Goal: Information Seeking & Learning: Learn about a topic

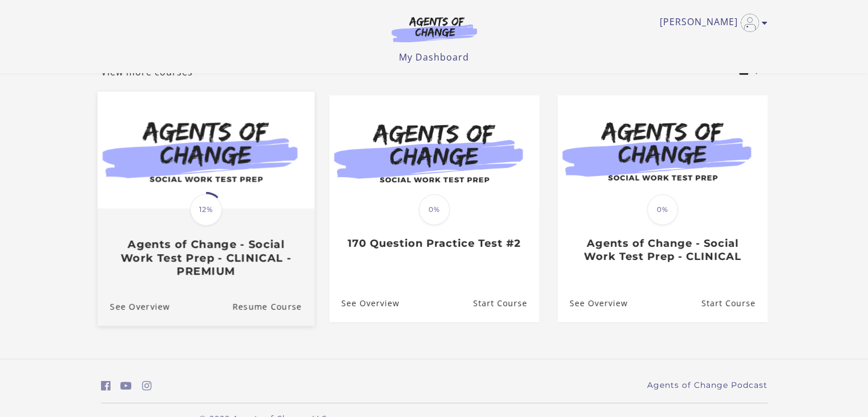
scroll to position [79, 0]
click at [242, 141] on img at bounding box center [205, 149] width 217 height 117
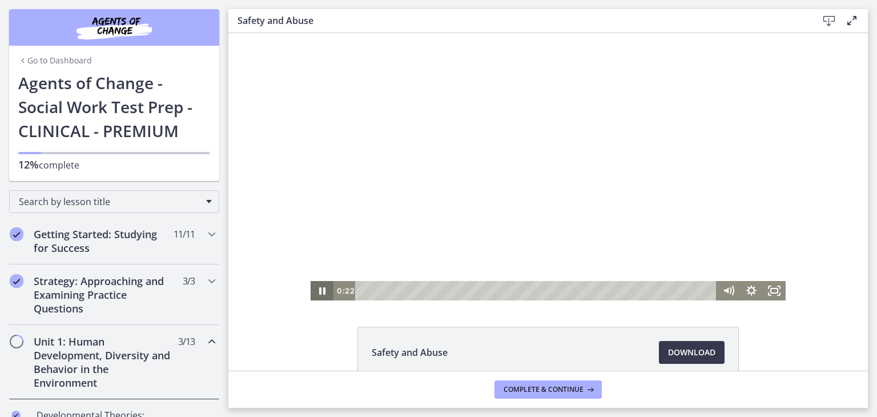
drag, startPoint x: 228, startPoint y: 33, endPoint x: 311, endPoint y: 290, distance: 270.4
click at [311, 290] on div "Click for sound @keyframes VOLUME_SMALL_WAVE_FLASH { 0% { opacity: 0; } 33% { o…" at bounding box center [547, 166] width 639 height 267
click at [311, 290] on icon "Pause" at bounding box center [321, 290] width 27 height 23
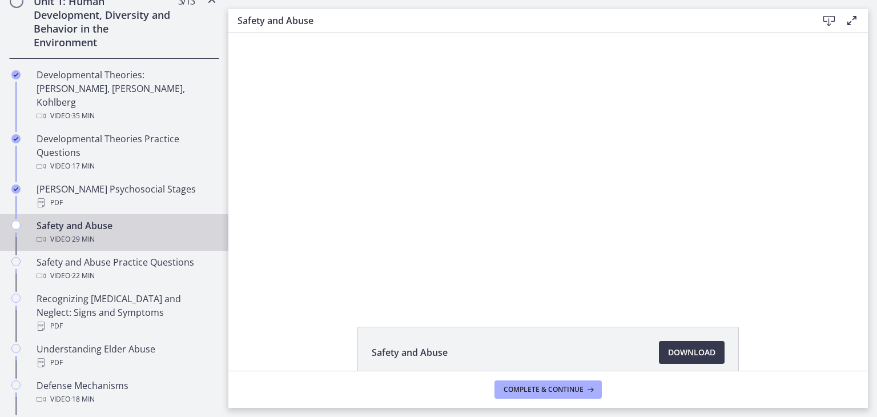
click at [265, 206] on div "Click for sound @keyframes VOLUME_SMALL_WAVE_FLASH { 0% { opacity: 0; } 33% { o…" at bounding box center [547, 166] width 639 height 267
click at [249, 184] on div "Click for sound @keyframes VOLUME_SMALL_WAVE_FLASH { 0% { opacity: 0; } 33% { o…" at bounding box center [547, 166] width 639 height 267
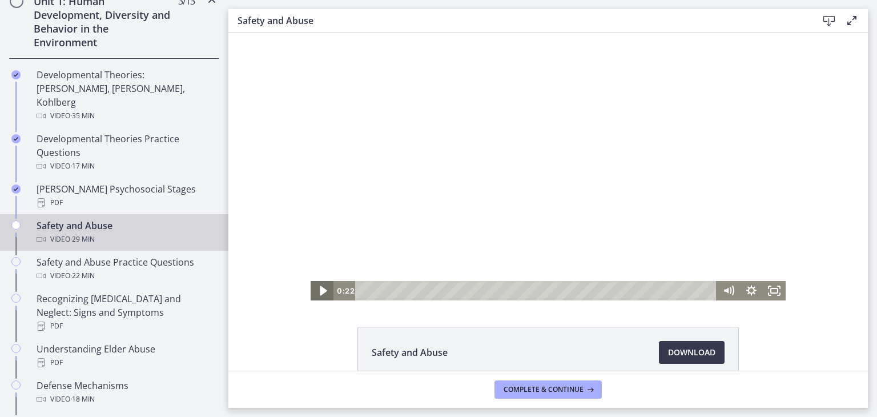
click at [320, 288] on icon "Play Video" at bounding box center [323, 291] width 7 height 10
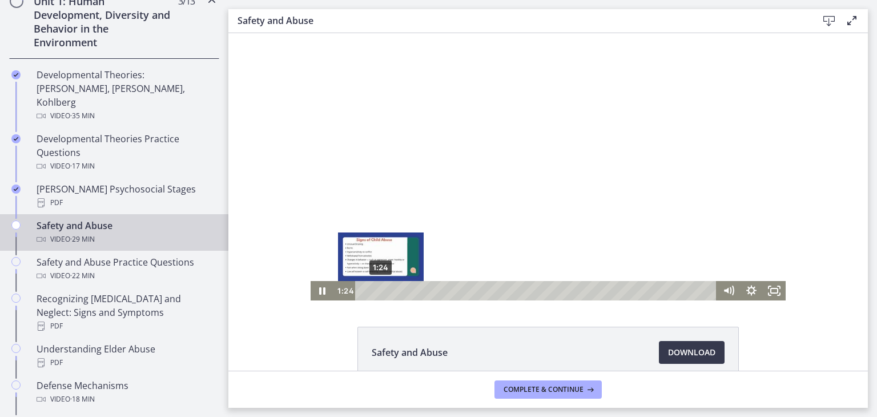
click at [376, 291] on div "1:24" at bounding box center [538, 290] width 348 height 19
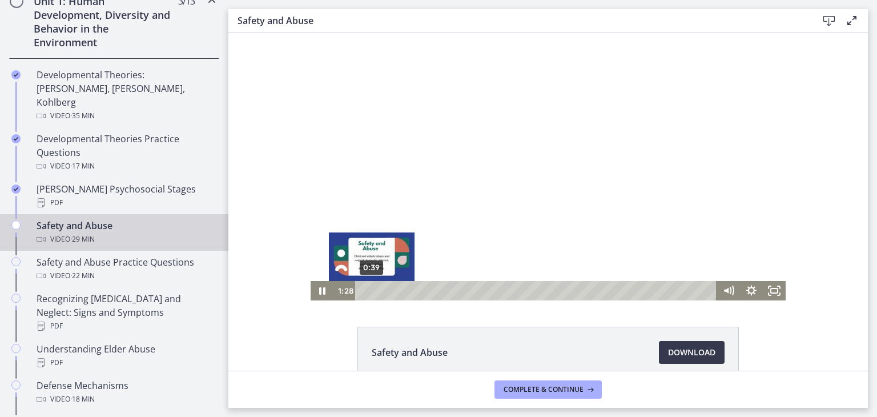
click at [367, 290] on div "0:39" at bounding box center [538, 290] width 348 height 19
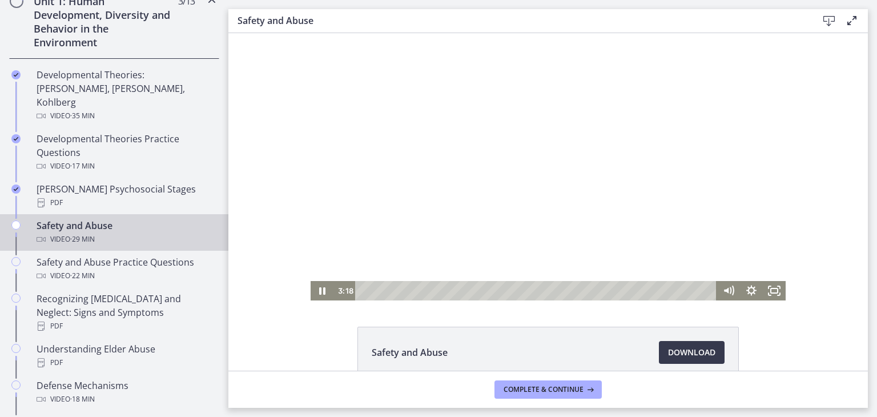
click at [457, 213] on div at bounding box center [547, 166] width 475 height 267
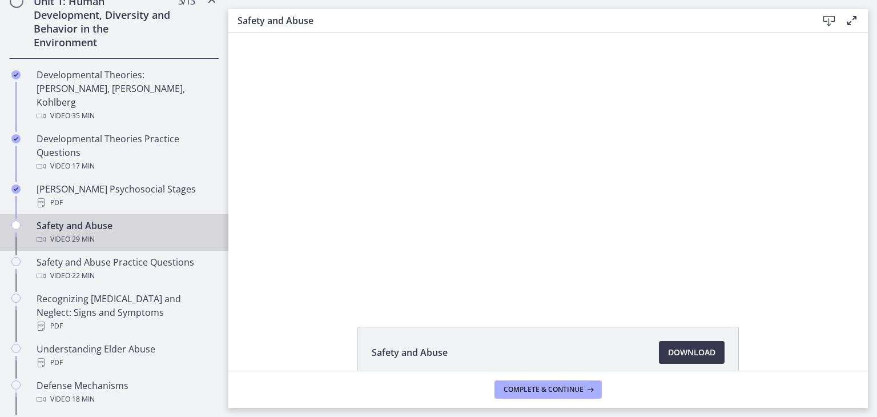
click at [466, 217] on div at bounding box center [547, 166] width 475 height 267
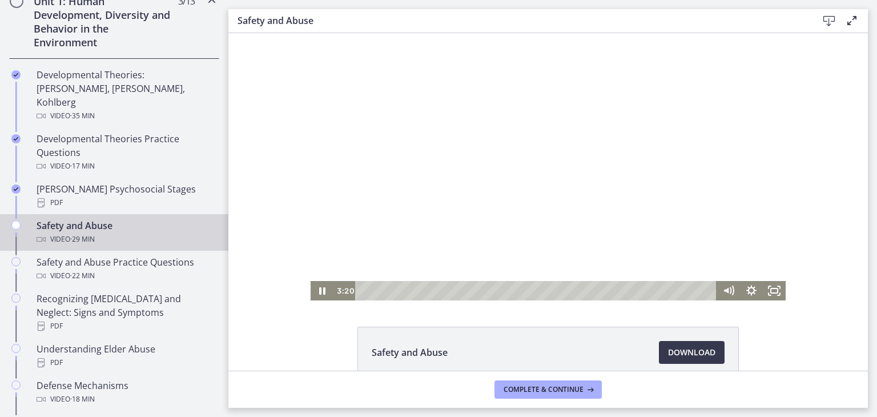
click at [518, 164] on div at bounding box center [547, 166] width 475 height 267
drag, startPoint x: 531, startPoint y: 152, endPoint x: 512, endPoint y: 124, distance: 33.9
click at [512, 124] on div at bounding box center [547, 166] width 475 height 267
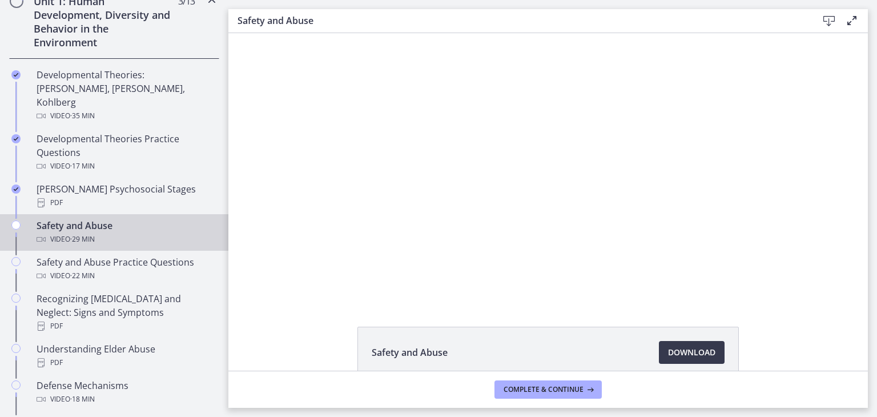
click at [310, 33] on button "Play Video: ctrt98fh120s72qirkmg.mp4" at bounding box center [310, 33] width 1 height 1
click at [310, 33] on button "Pause: ctrt98fh120s72qirkmg.mp4" at bounding box center [310, 33] width 1 height 1
click at [310, 33] on button "Play Video: ctrt98fh120s72qirkmg.mp4" at bounding box center [310, 33] width 1 height 1
click at [310, 33] on button "Pause: ctrt98fh120s72qirkmg.mp4" at bounding box center [310, 33] width 1 height 1
click at [310, 33] on button "Play Video: ctrt98fh120s72qirkmg.mp4" at bounding box center [310, 33] width 1 height 1
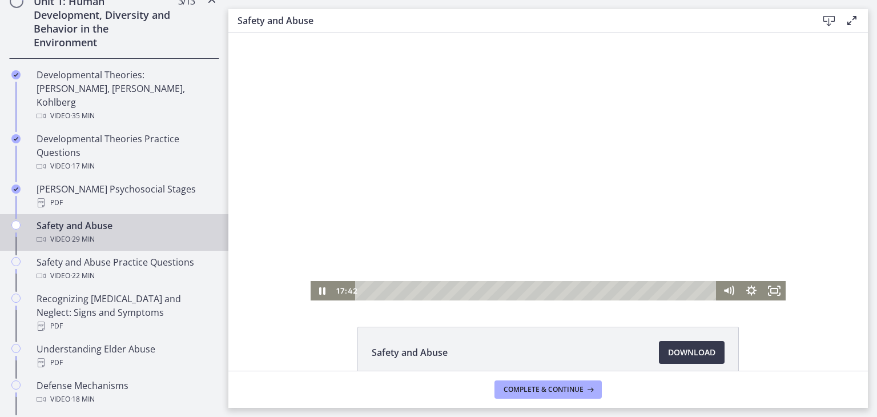
click at [572, 190] on div at bounding box center [547, 166] width 475 height 267
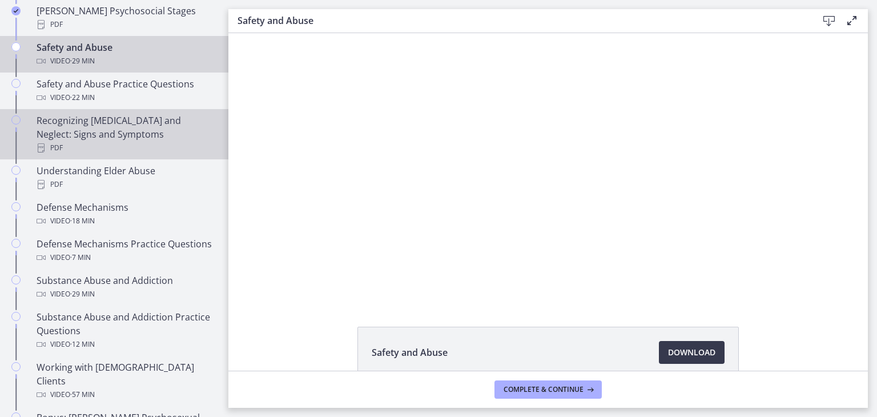
scroll to position [523, 0]
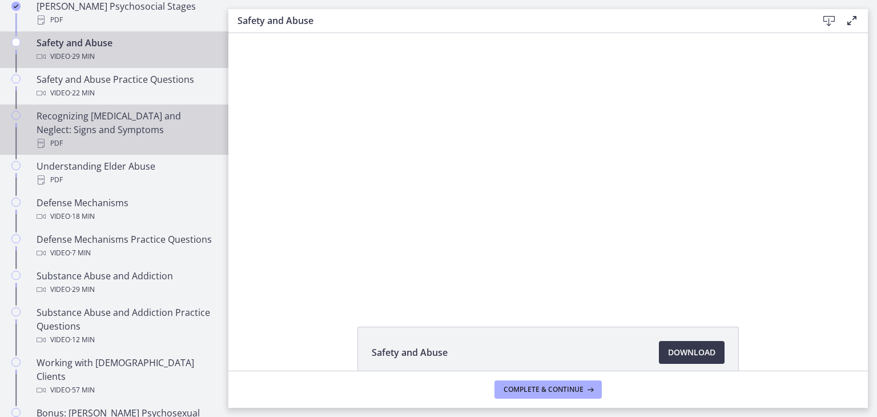
click at [310, 33] on button "Pause: ctrt98fh120s72qirkmg.mp4" at bounding box center [310, 33] width 1 height 1
click at [310, 33] on button "Play Video: ctrt98fh120s72qirkmg.mp4" at bounding box center [310, 33] width 1 height 1
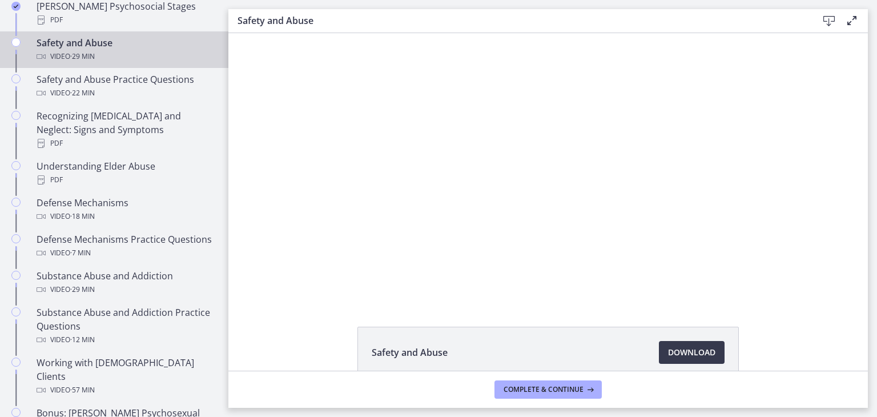
click at [504, 207] on div at bounding box center [547, 166] width 475 height 267
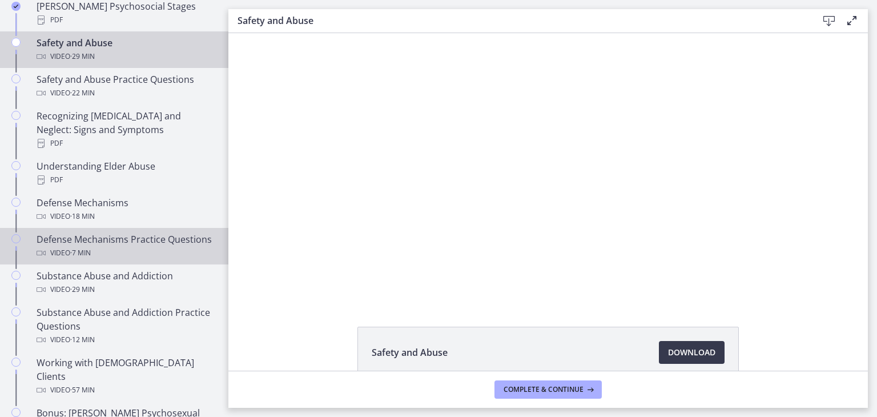
scroll to position [520, 0]
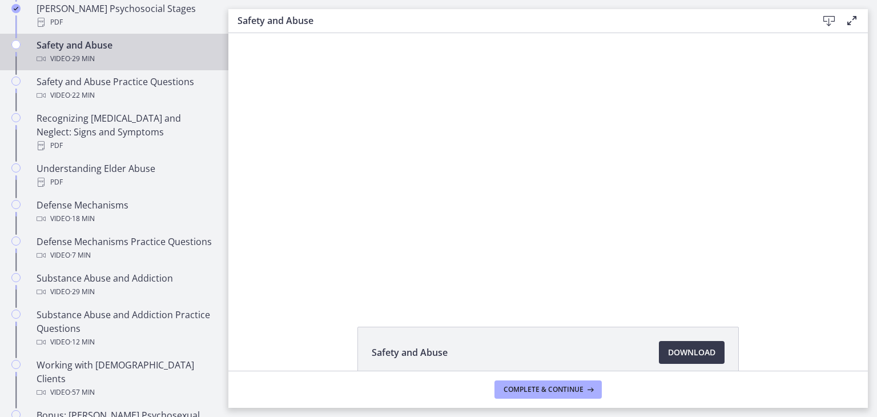
click at [310, 33] on button "Pause: ctrt98fh120s72qirkmg.mp4" at bounding box center [310, 33] width 1 height 1
click at [310, 33] on button "Play Video: ctrt98fh120s72qirkmg.mp4" at bounding box center [310, 33] width 1 height 1
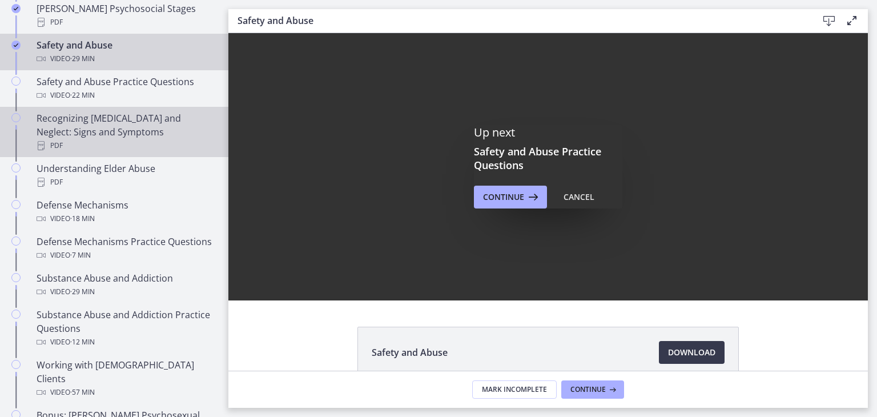
scroll to position [0, 0]
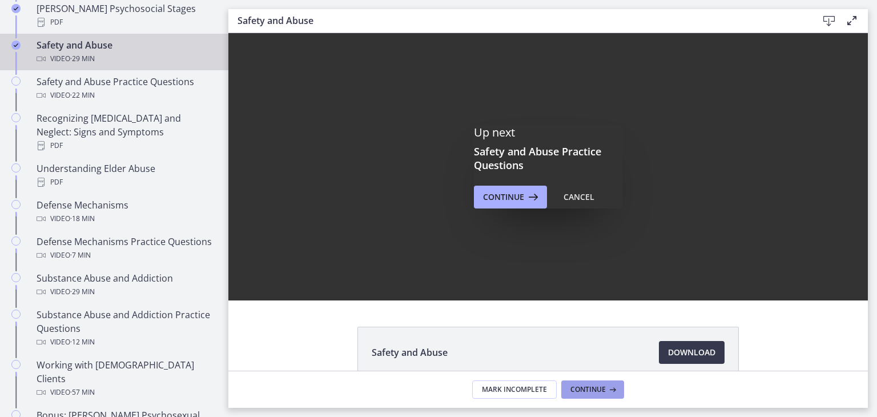
click at [594, 385] on span "Continue" at bounding box center [587, 389] width 35 height 9
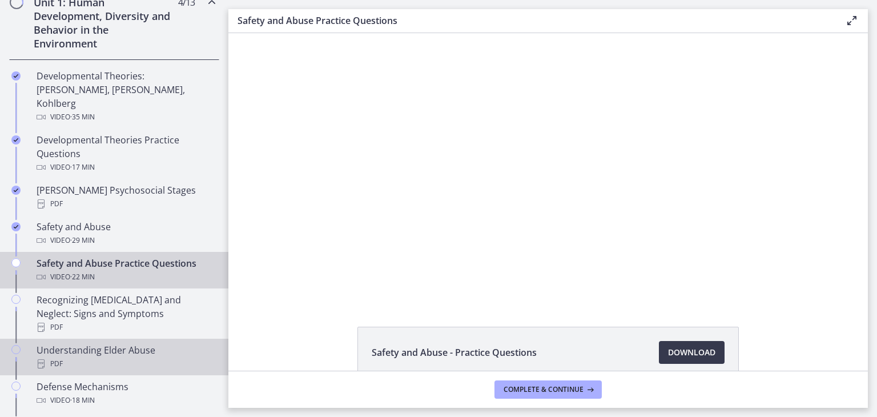
scroll to position [339, 0]
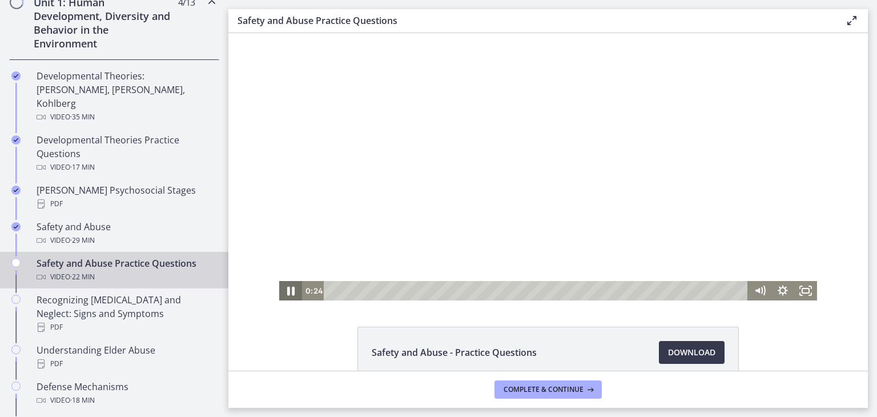
click at [286, 293] on icon "Pause" at bounding box center [290, 290] width 27 height 23
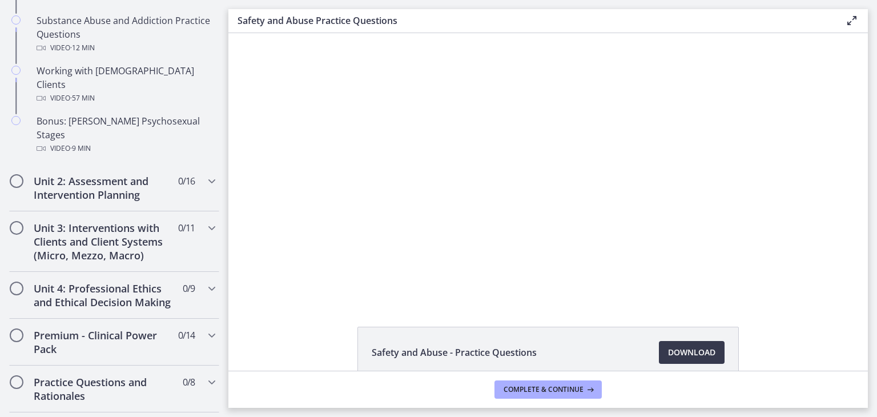
scroll to position [815, 0]
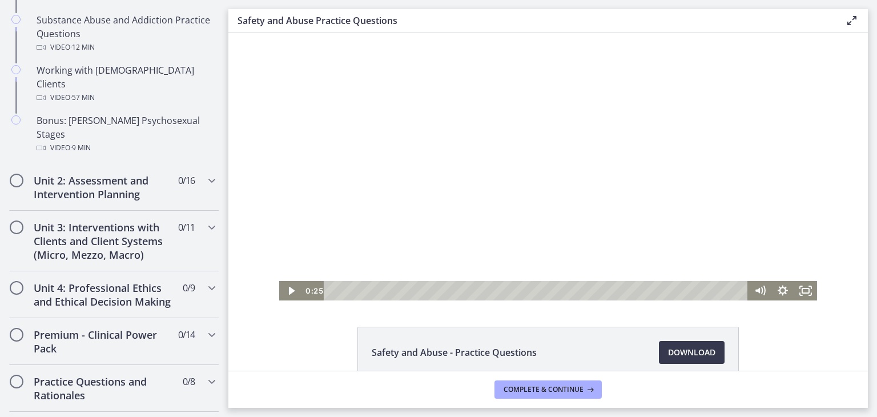
click at [438, 222] on div at bounding box center [548, 166] width 538 height 267
click at [342, 289] on div "0:44" at bounding box center [537, 290] width 410 height 19
click at [349, 290] on div "1:08" at bounding box center [537, 290] width 410 height 19
click at [356, 290] on div "1:29" at bounding box center [537, 290] width 410 height 19
click at [362, 290] on div "1:49" at bounding box center [537, 290] width 410 height 19
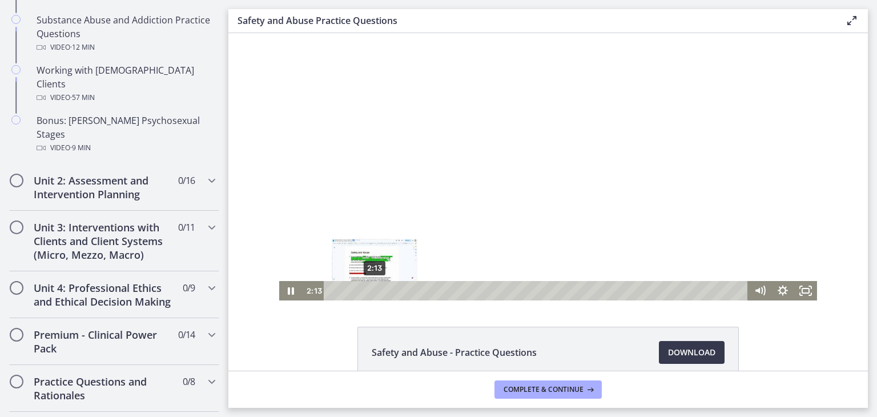
click at [370, 290] on div "2:13" at bounding box center [537, 290] width 410 height 19
click at [374, 290] on div "Playbar" at bounding box center [377, 290] width 6 height 6
click at [377, 290] on div "2:35" at bounding box center [537, 290] width 410 height 19
click at [381, 290] on div "Playbar" at bounding box center [384, 290] width 6 height 6
click at [383, 291] on div "2:55" at bounding box center [537, 290] width 410 height 19
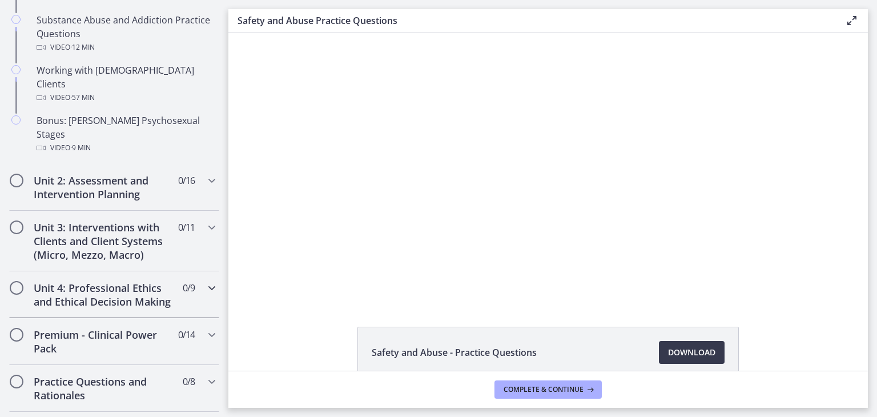
click at [205, 281] on icon "Chapters" at bounding box center [212, 288] width 14 height 14
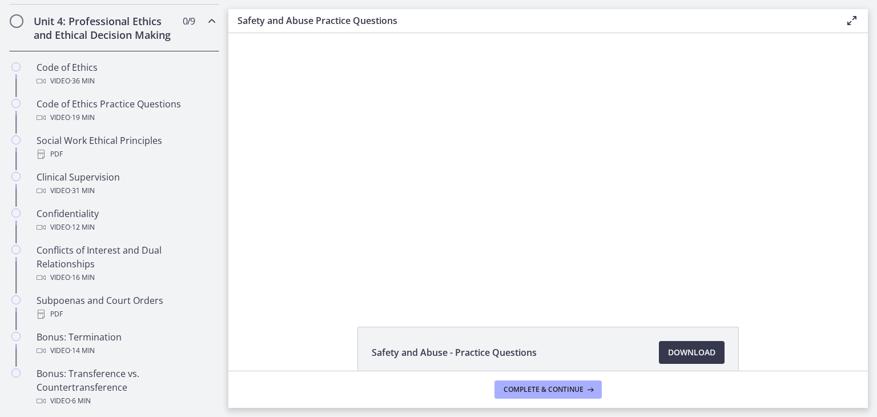
scroll to position [500, 0]
click at [207, 25] on icon "Chapters" at bounding box center [212, 23] width 14 height 14
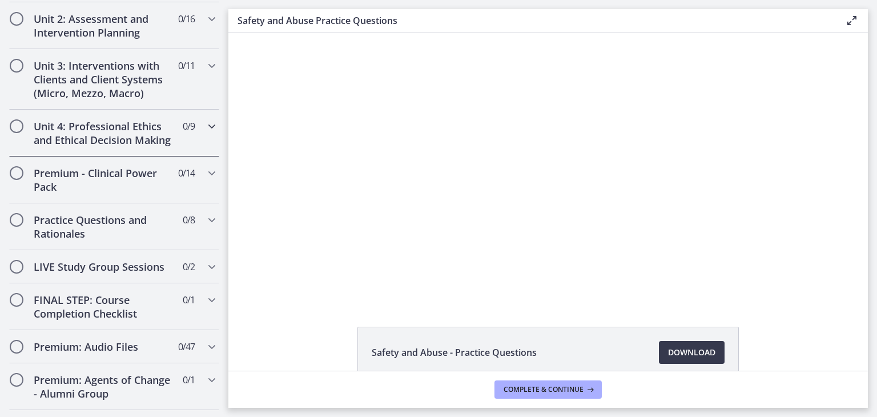
scroll to position [388, 0]
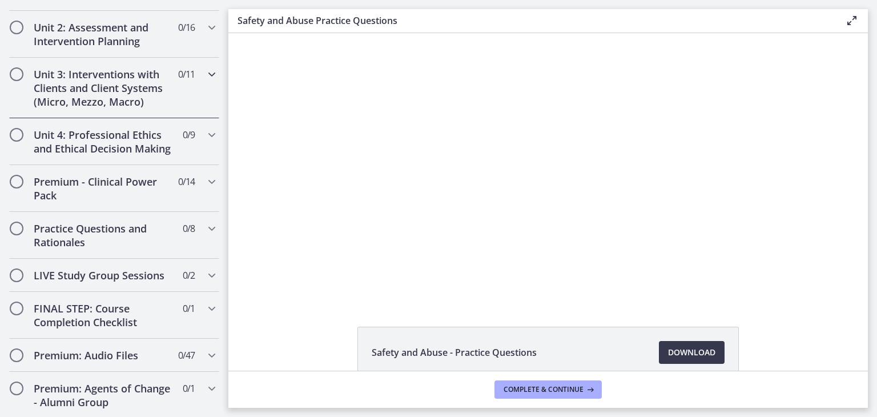
click at [205, 75] on icon "Chapters" at bounding box center [212, 74] width 14 height 14
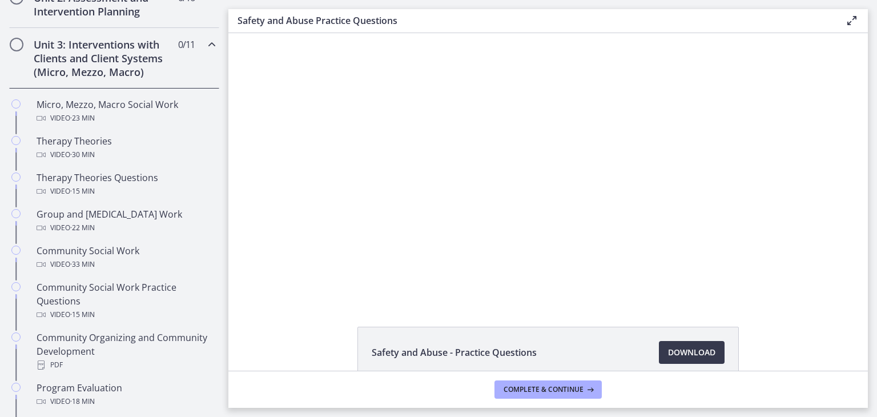
scroll to position [417, 0]
click at [201, 53] on div "Unit 3: Interventions with Clients and Client Systems (Micro, Mezzo, Macro) 0 /…" at bounding box center [114, 59] width 210 height 60
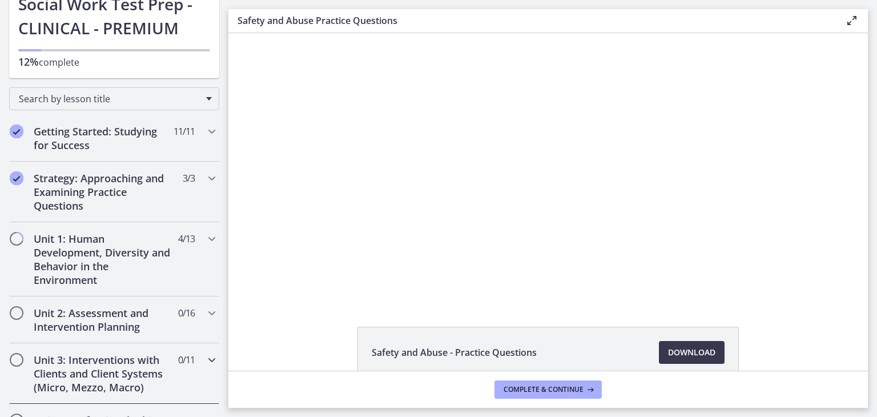
scroll to position [103, 0]
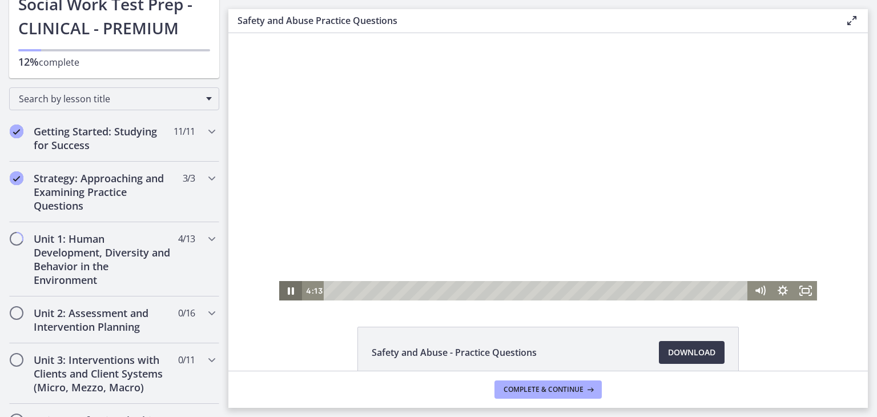
click at [288, 286] on icon "Pause" at bounding box center [290, 290] width 23 height 19
click at [289, 290] on icon "Play Video" at bounding box center [291, 291] width 7 height 10
click at [414, 290] on div "4:34" at bounding box center [537, 290] width 410 height 19
click at [424, 290] on div "5:05" at bounding box center [537, 290] width 410 height 19
click at [431, 293] on div "5:29" at bounding box center [537, 290] width 410 height 19
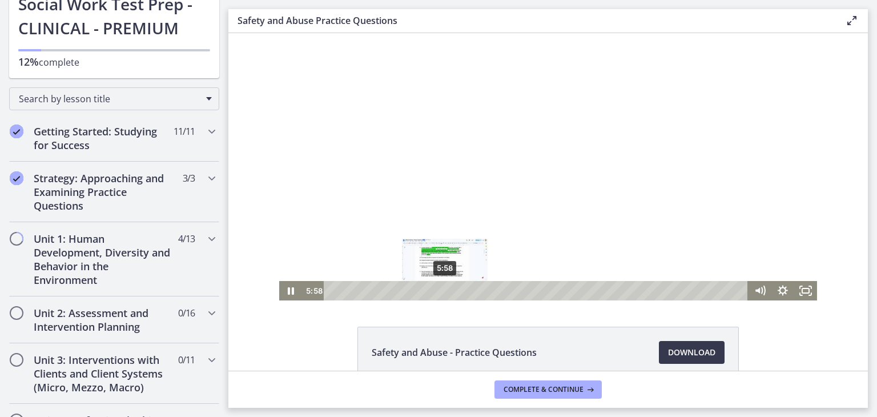
click at [441, 292] on div "5:58" at bounding box center [537, 290] width 410 height 19
click at [449, 292] on div "6:23" at bounding box center [537, 290] width 410 height 19
click at [455, 292] on div "6:43" at bounding box center [537, 290] width 410 height 19
click at [463, 292] on div "7:11" at bounding box center [537, 290] width 410 height 19
click at [422, 224] on div at bounding box center [548, 166] width 538 height 267
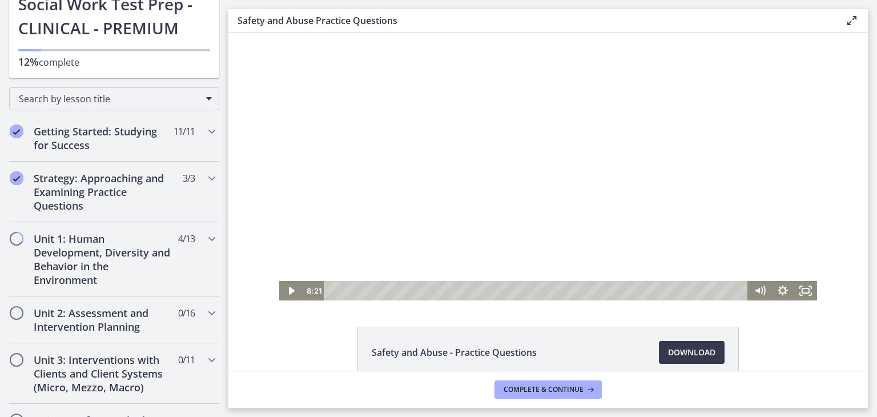
click at [429, 238] on div at bounding box center [548, 166] width 538 height 267
click at [490, 289] on div "8:34" at bounding box center [537, 290] width 410 height 19
click at [507, 290] on div "9:28" at bounding box center [537, 290] width 410 height 19
click at [523, 290] on div "10:19" at bounding box center [537, 290] width 410 height 19
click at [534, 292] on div "10:56" at bounding box center [537, 290] width 410 height 19
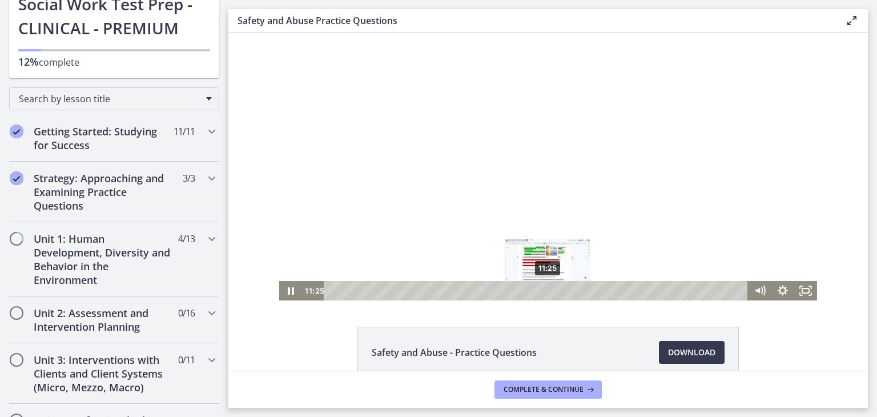
click at [543, 292] on div "11:25" at bounding box center [537, 290] width 410 height 19
click at [552, 157] on div at bounding box center [548, 166] width 538 height 267
click at [279, 33] on button "Play Video: ctrtam1d06jc72h4rbsg.mp4" at bounding box center [279, 33] width 1 height 1
click at [564, 289] on div "12:30" at bounding box center [537, 290] width 410 height 19
click at [573, 290] on div "12:59" at bounding box center [537, 290] width 410 height 19
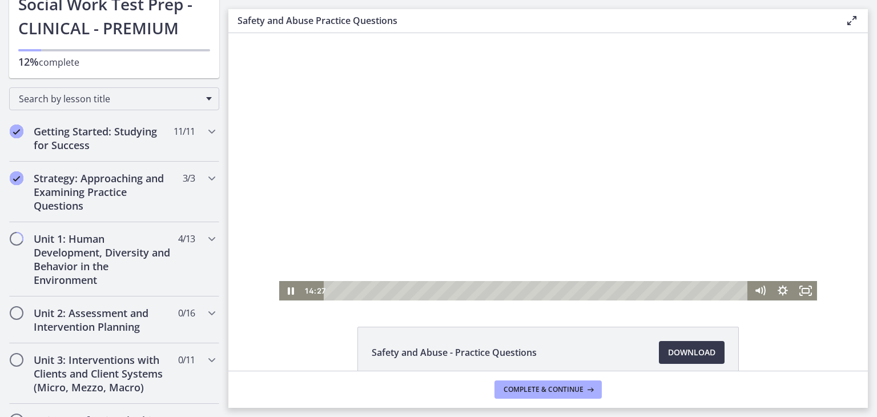
click at [571, 201] on div at bounding box center [548, 166] width 538 height 267
click at [473, 226] on div at bounding box center [548, 166] width 538 height 267
click at [610, 293] on div "14:55" at bounding box center [537, 290] width 410 height 19
click at [623, 290] on div "15:39" at bounding box center [537, 290] width 410 height 19
click at [640, 289] on div "16:31" at bounding box center [537, 290] width 410 height 19
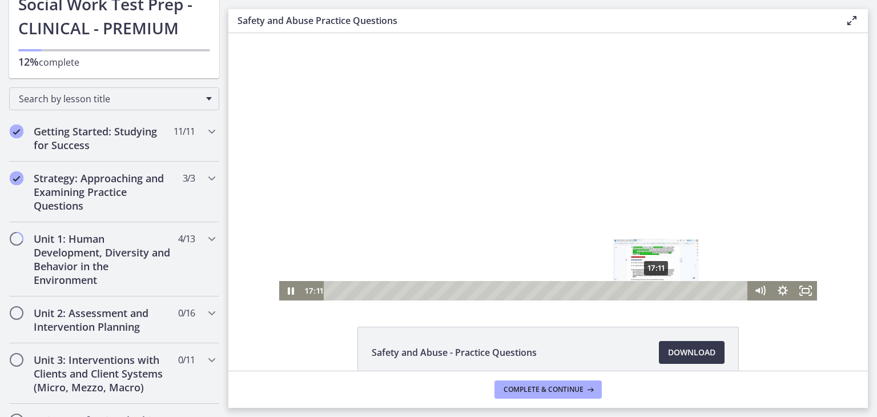
click at [652, 290] on div "17:11" at bounding box center [537, 290] width 410 height 19
click at [661, 290] on div "17:40" at bounding box center [537, 290] width 410 height 19
click at [699, 216] on div at bounding box center [548, 166] width 538 height 267
click at [657, 277] on div at bounding box center [548, 166] width 538 height 267
click at [689, 291] on div "19:09" at bounding box center [537, 290] width 410 height 19
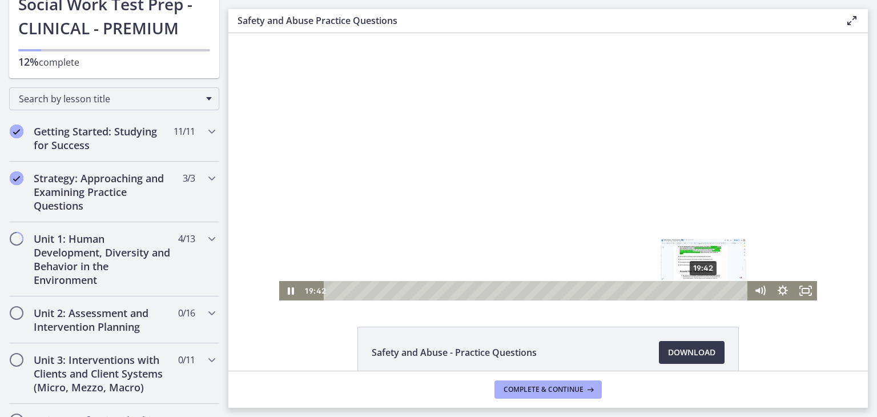
click at [700, 290] on div "19:42" at bounding box center [537, 290] width 410 height 19
click at [709, 288] on div "20:11" at bounding box center [537, 290] width 410 height 19
click at [721, 289] on div "20:51" at bounding box center [537, 290] width 410 height 19
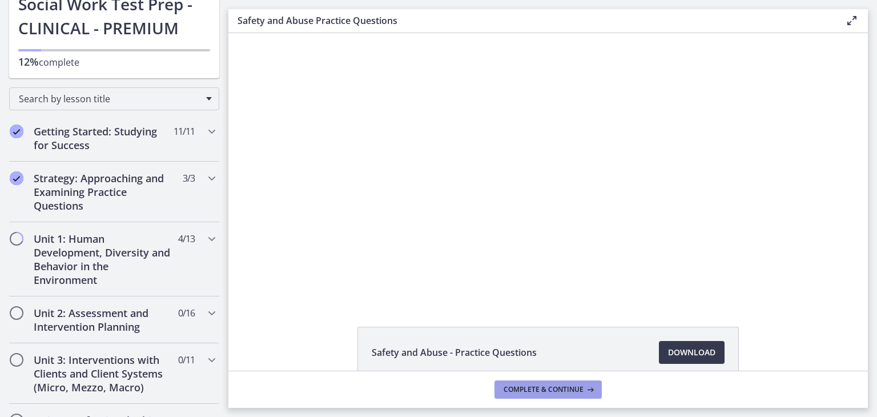
click at [563, 391] on span "Complete & continue" at bounding box center [543, 389] width 80 height 9
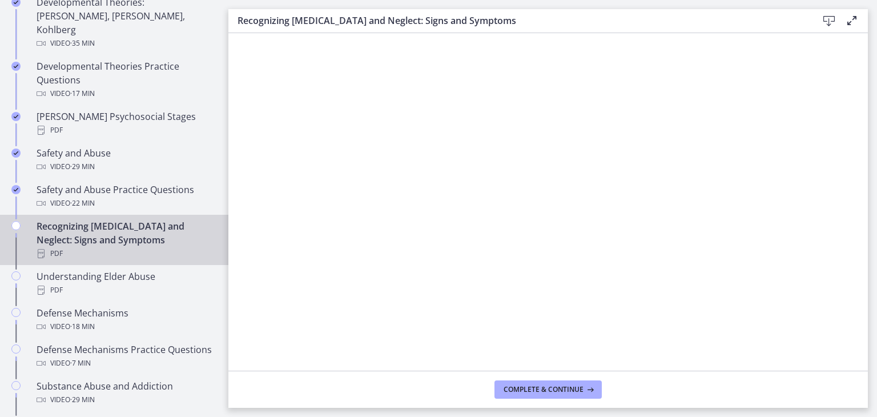
scroll to position [442, 0]
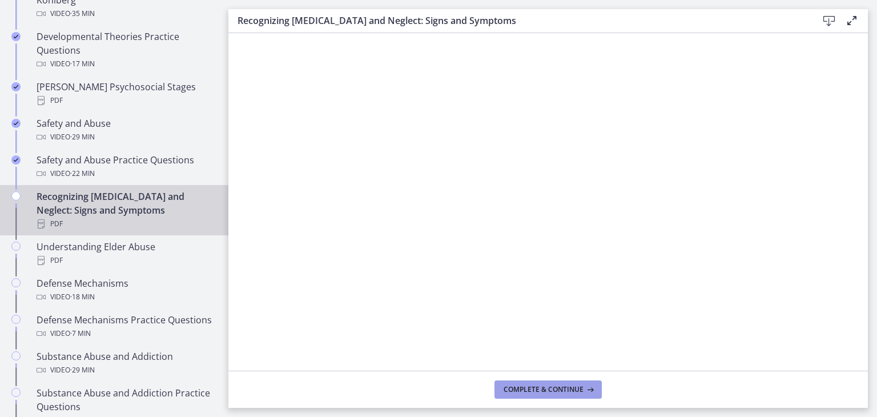
click at [526, 387] on span "Complete & continue" at bounding box center [543, 389] width 80 height 9
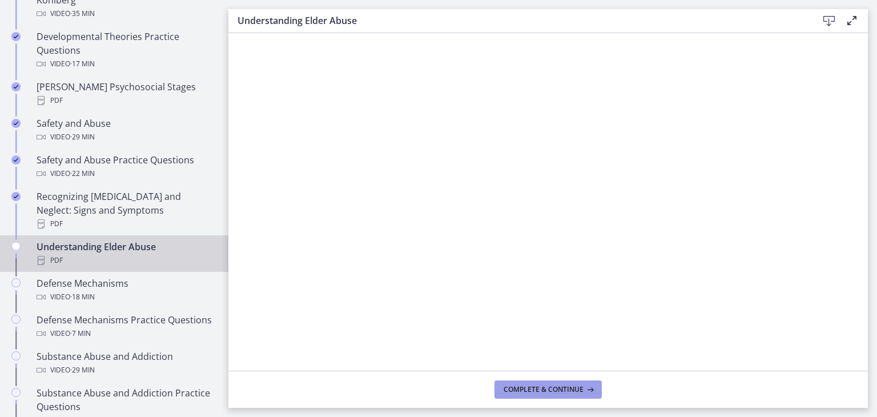
click at [530, 388] on span "Complete & continue" at bounding box center [543, 389] width 80 height 9
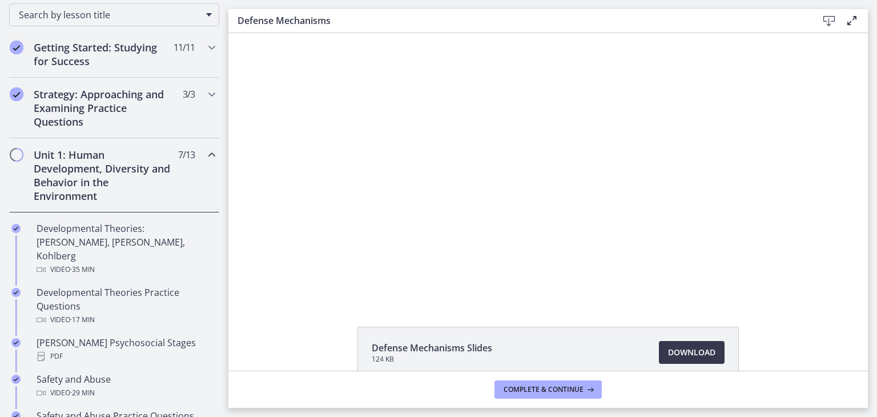
scroll to position [192, 0]
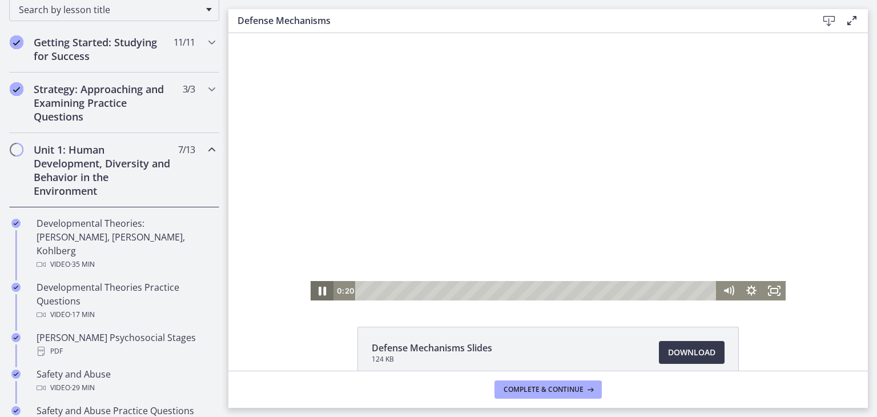
click at [318, 289] on icon "Pause" at bounding box center [321, 290] width 7 height 9
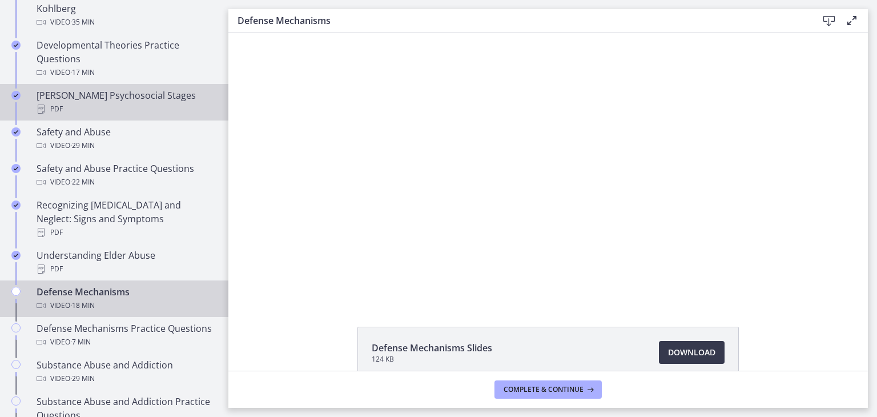
scroll to position [559, 0]
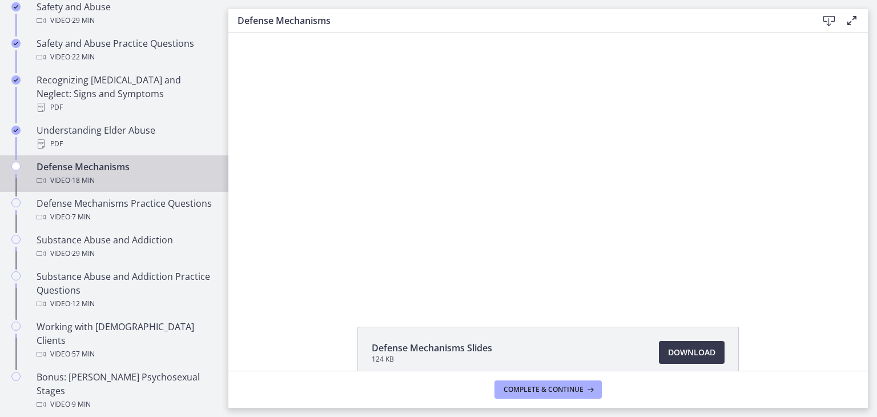
click at [310, 281] on button "Play Video" at bounding box center [321, 290] width 23 height 19
click at [310, 281] on button "Pause" at bounding box center [321, 290] width 23 height 19
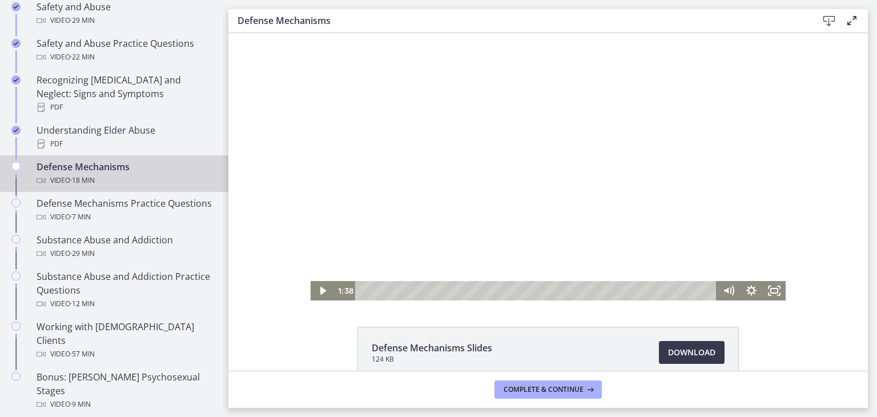
click at [527, 229] on div at bounding box center [547, 166] width 475 height 267
